Goal: Information Seeking & Learning: Find specific fact

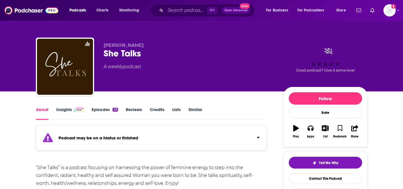
click at [69, 110] on link "Insights" at bounding box center [70, 113] width 28 height 13
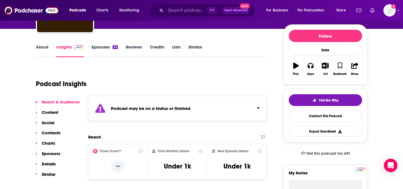
scroll to position [74, 0]
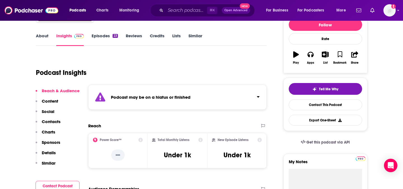
click at [42, 40] on link "About" at bounding box center [42, 39] width 13 height 13
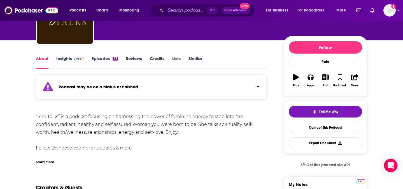
scroll to position [57, 0]
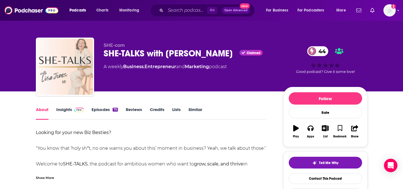
click at [78, 112] on img at bounding box center [79, 109] width 10 height 4
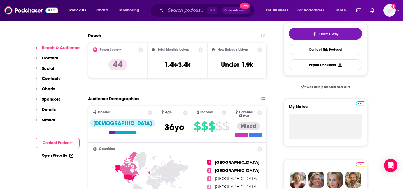
scroll to position [121, 0]
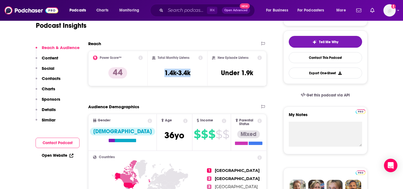
drag, startPoint x: 163, startPoint y: 71, endPoint x: 191, endPoint y: 72, distance: 28.8
click at [191, 72] on div "Total Monthly Listens 1.4k-3.4k" at bounding box center [177, 68] width 51 height 26
copy h3 "1.4k-3.4k"
